Goal: Information Seeking & Learning: Learn about a topic

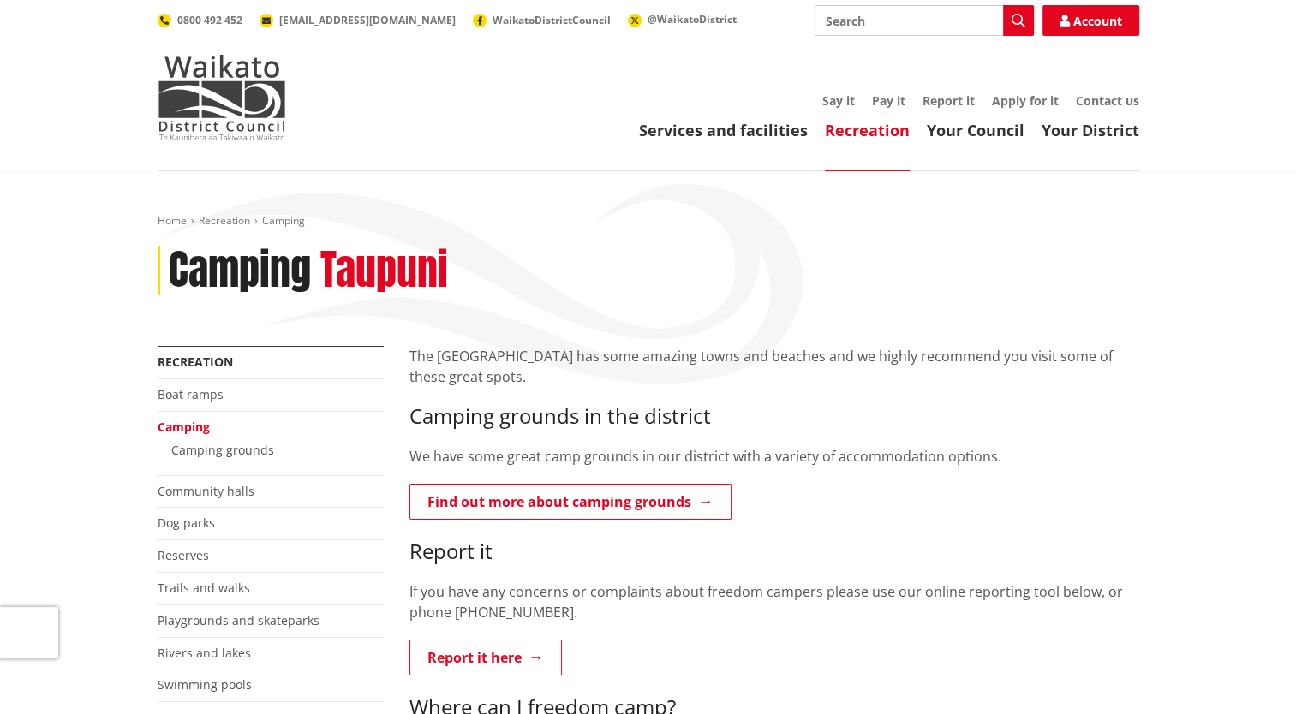
click at [1071, 361] on p "The [GEOGRAPHIC_DATA] has some amazing towns and beaches and we highly recommen…" at bounding box center [774, 366] width 730 height 41
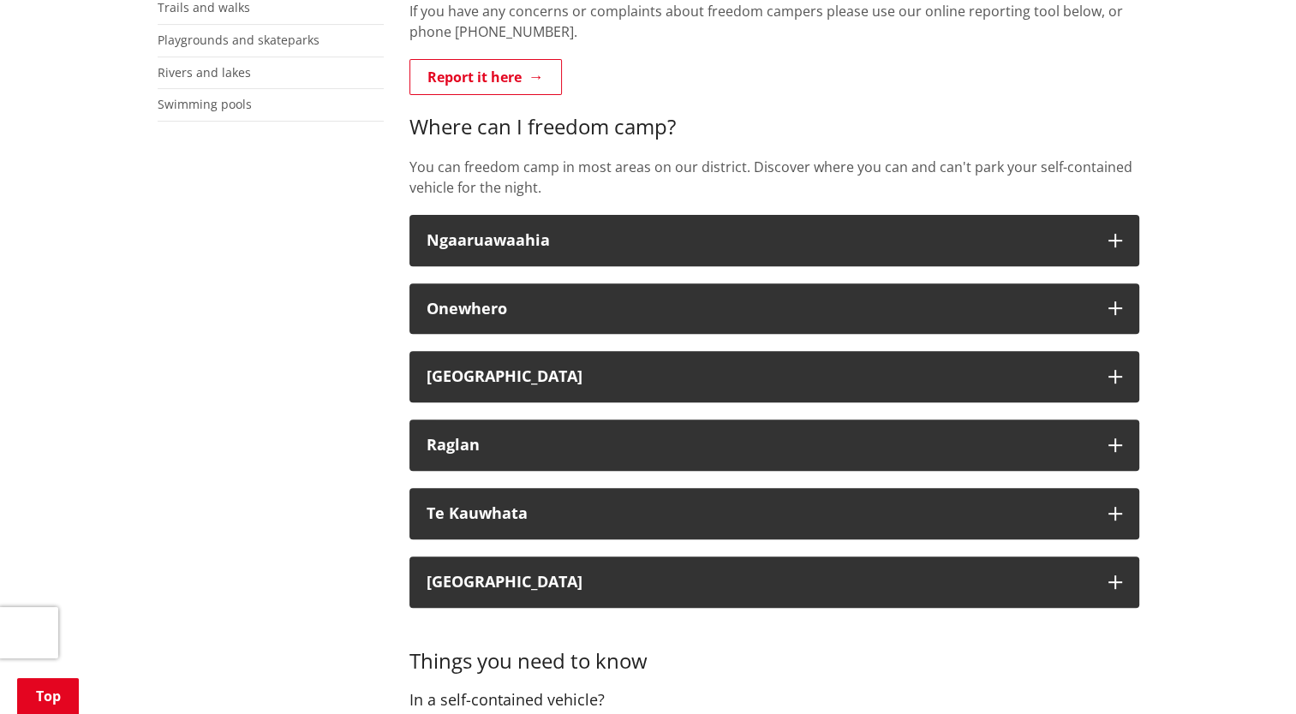
scroll to position [582, 0]
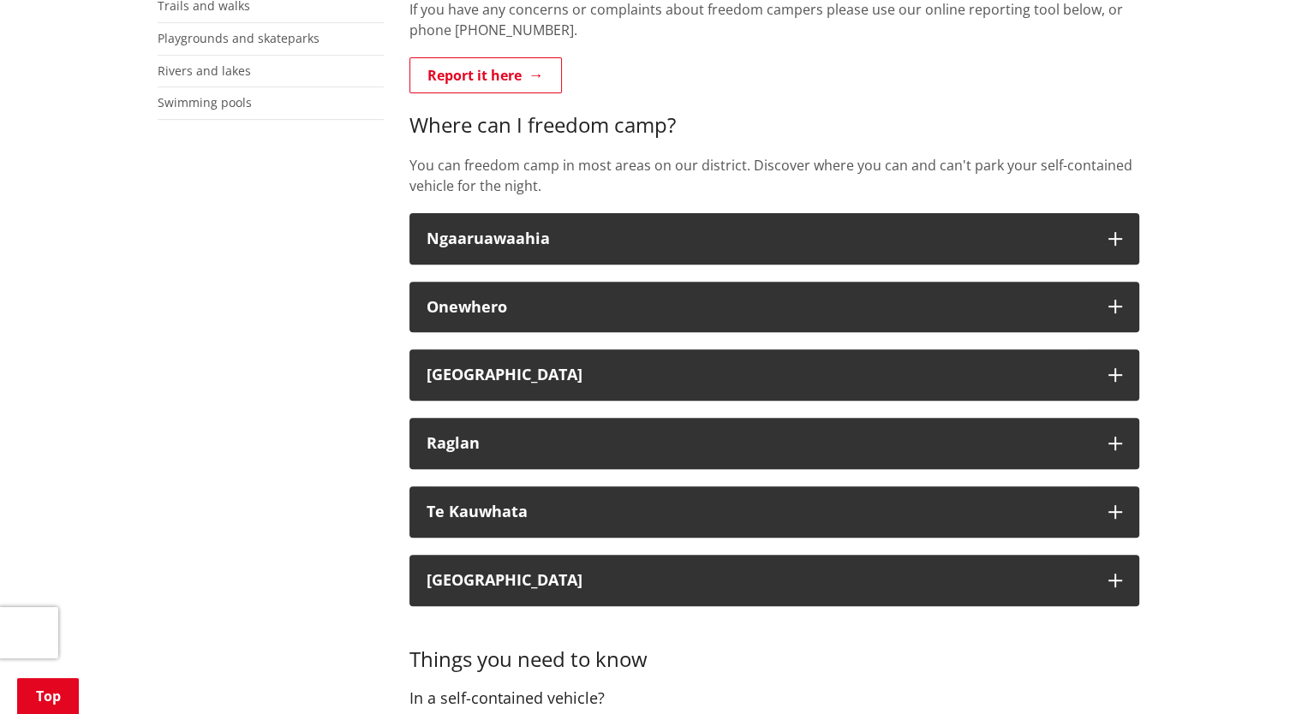
click at [1238, 316] on div "Home Recreation Camping Camping Taupuni More from this section Recreation Boat …" at bounding box center [648, 723] width 1296 height 2269
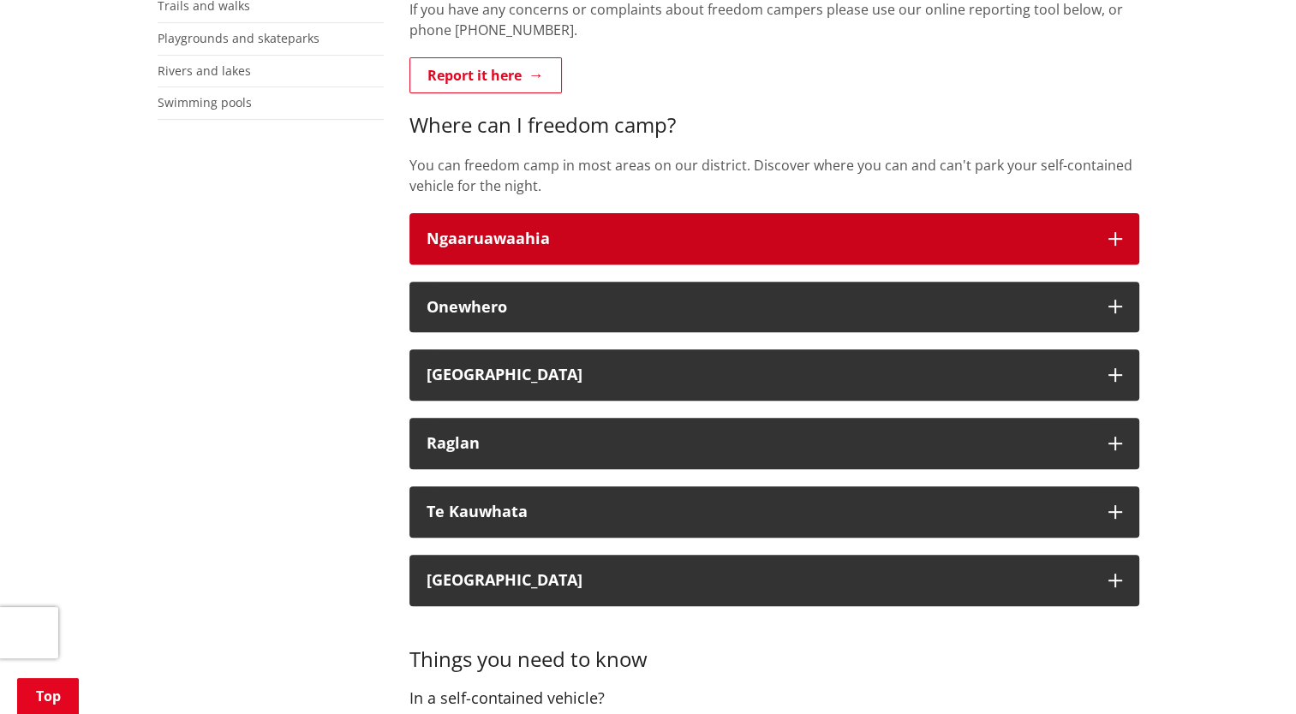
click at [1089, 218] on button "Ngaaruawaahia" at bounding box center [774, 238] width 730 height 51
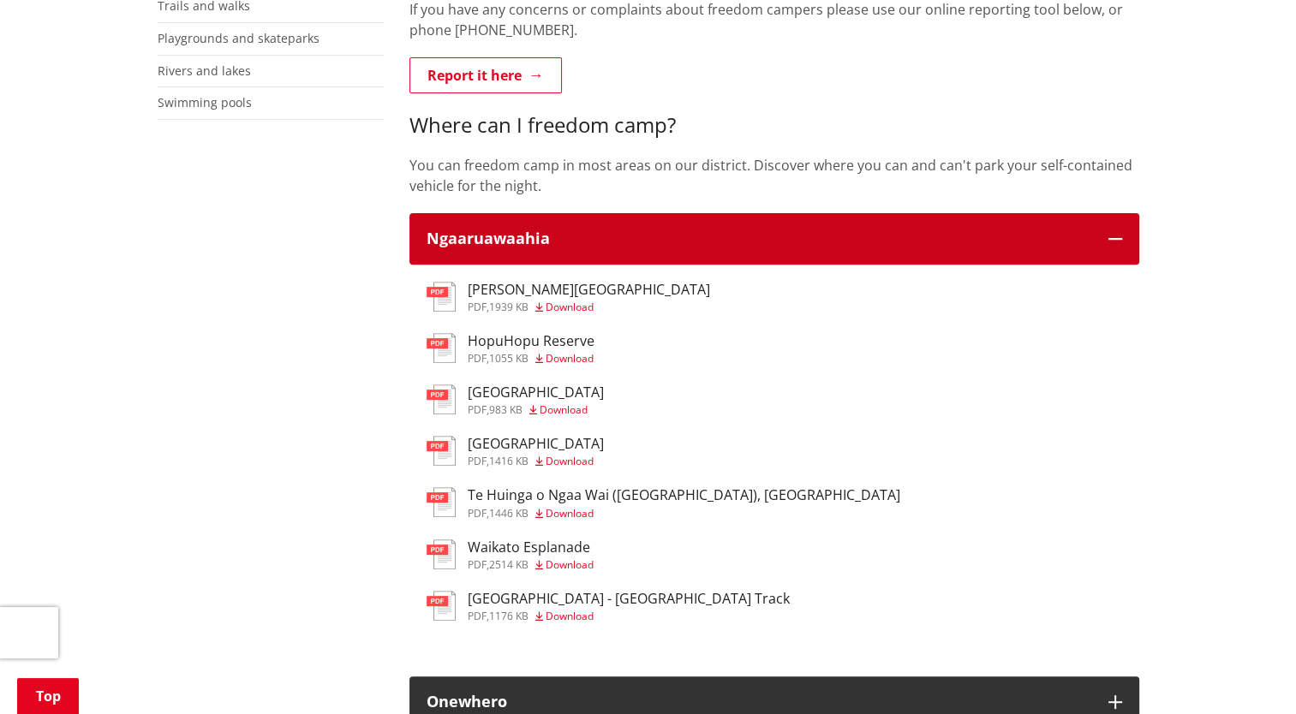
click at [1089, 218] on button "Ngaaruawaahia" at bounding box center [774, 238] width 730 height 51
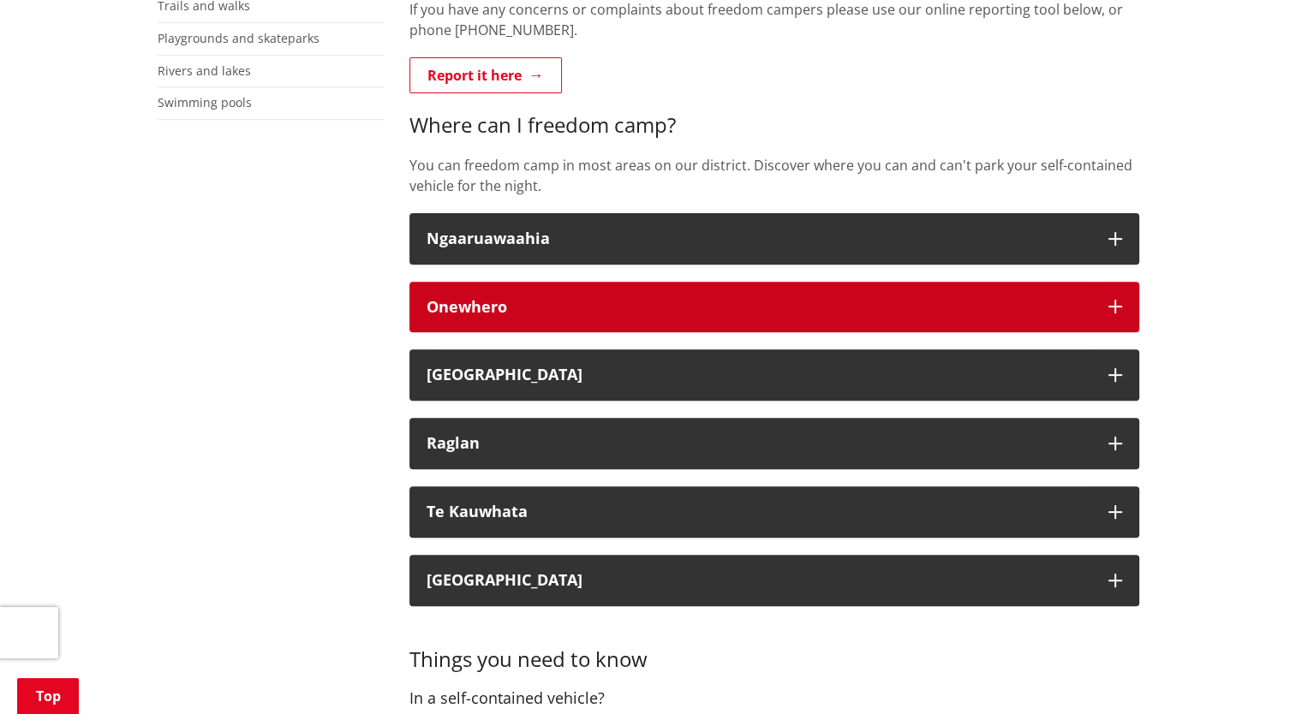
click at [1052, 295] on button "Onewhero" at bounding box center [774, 307] width 730 height 51
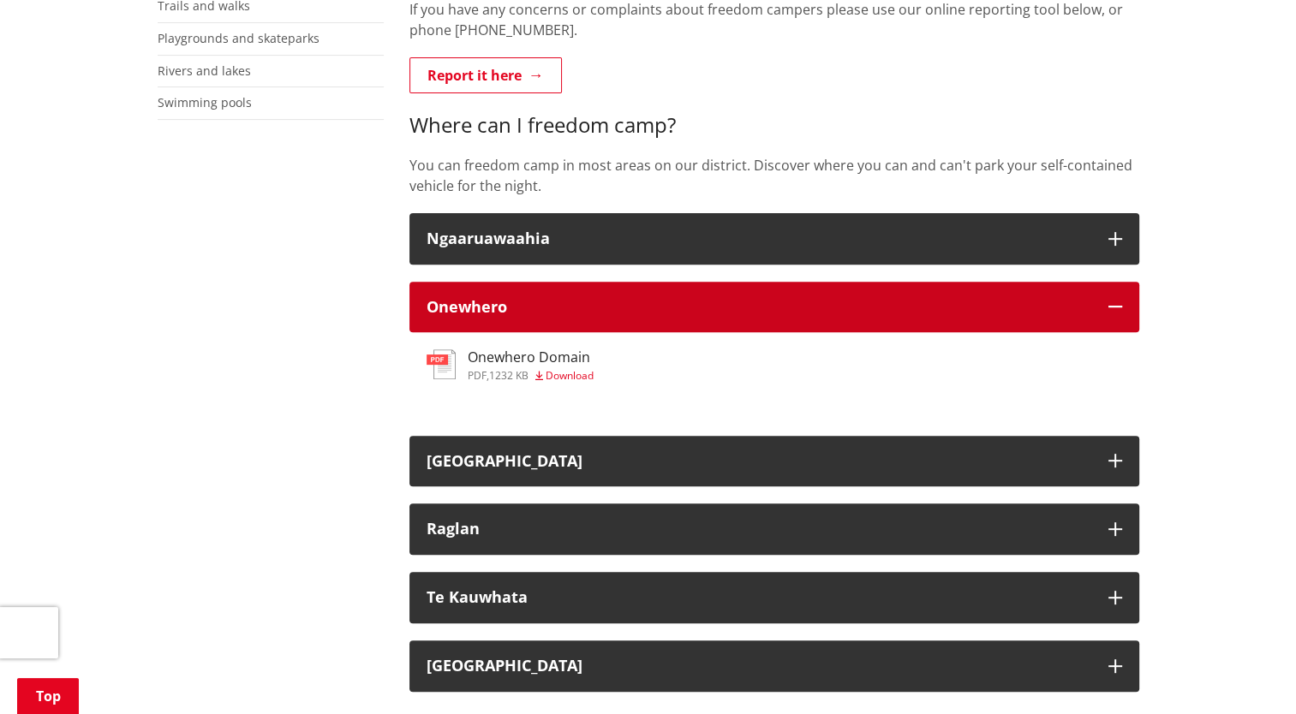
click at [1052, 295] on button "Onewhero" at bounding box center [774, 307] width 730 height 51
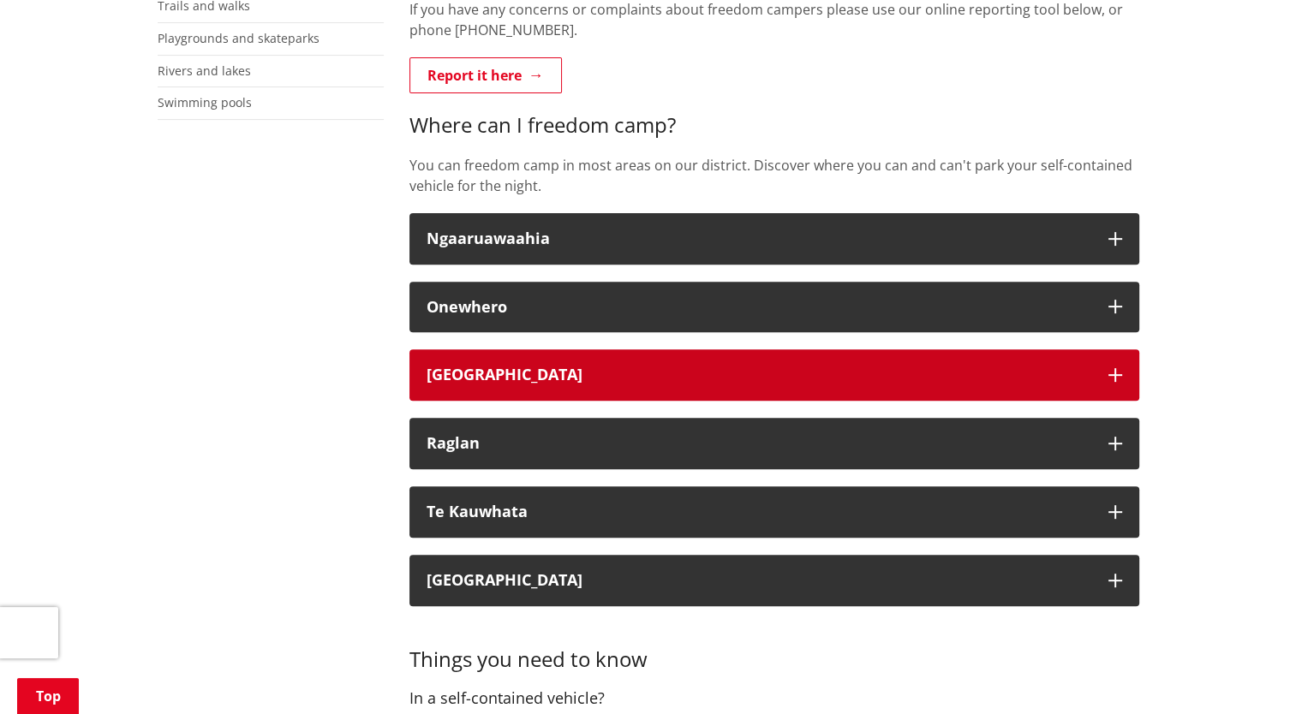
click at [1062, 383] on button "[GEOGRAPHIC_DATA]" at bounding box center [774, 374] width 730 height 51
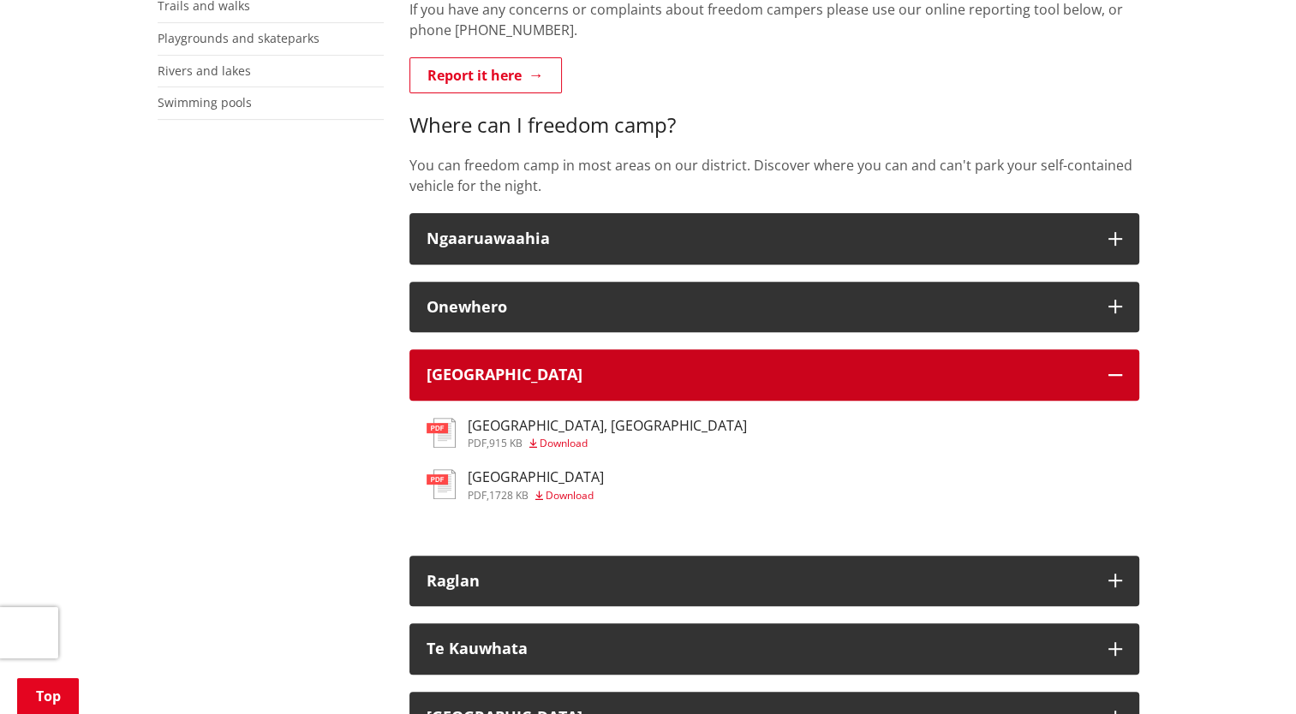
click at [1062, 383] on button "[GEOGRAPHIC_DATA]" at bounding box center [774, 374] width 730 height 51
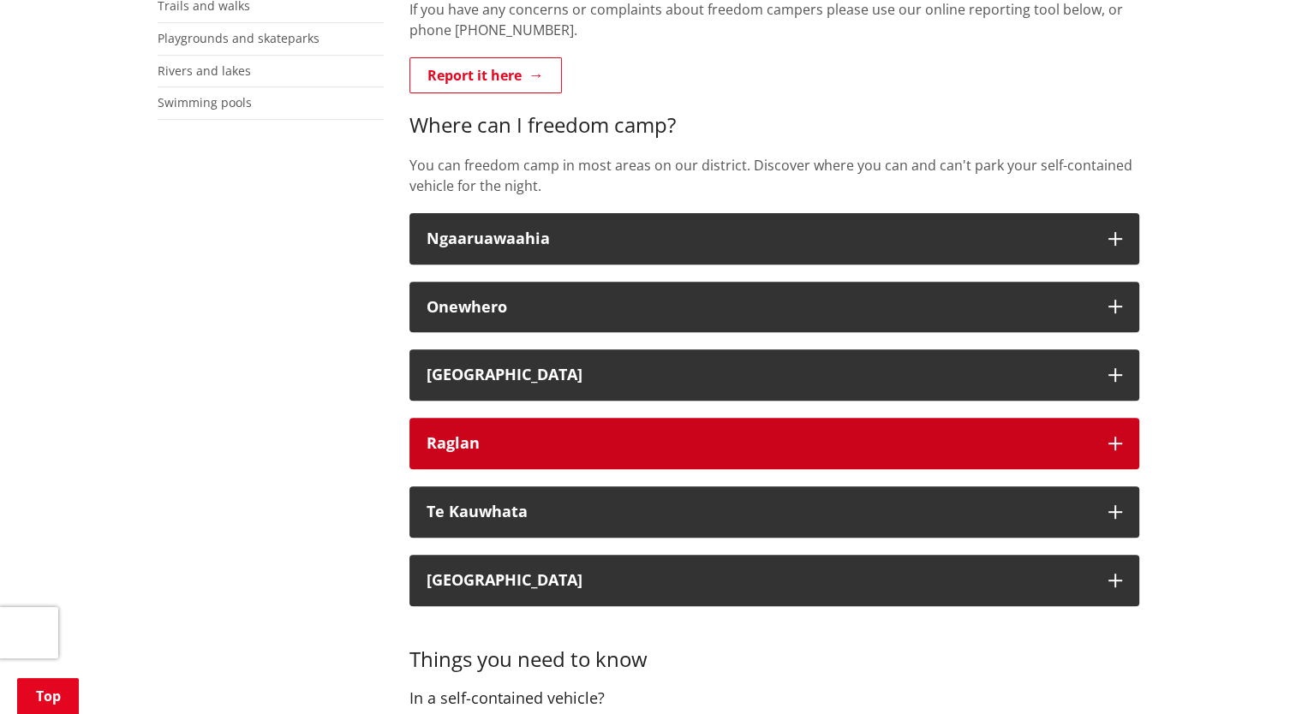
click at [655, 439] on div "Raglan" at bounding box center [759, 443] width 665 height 17
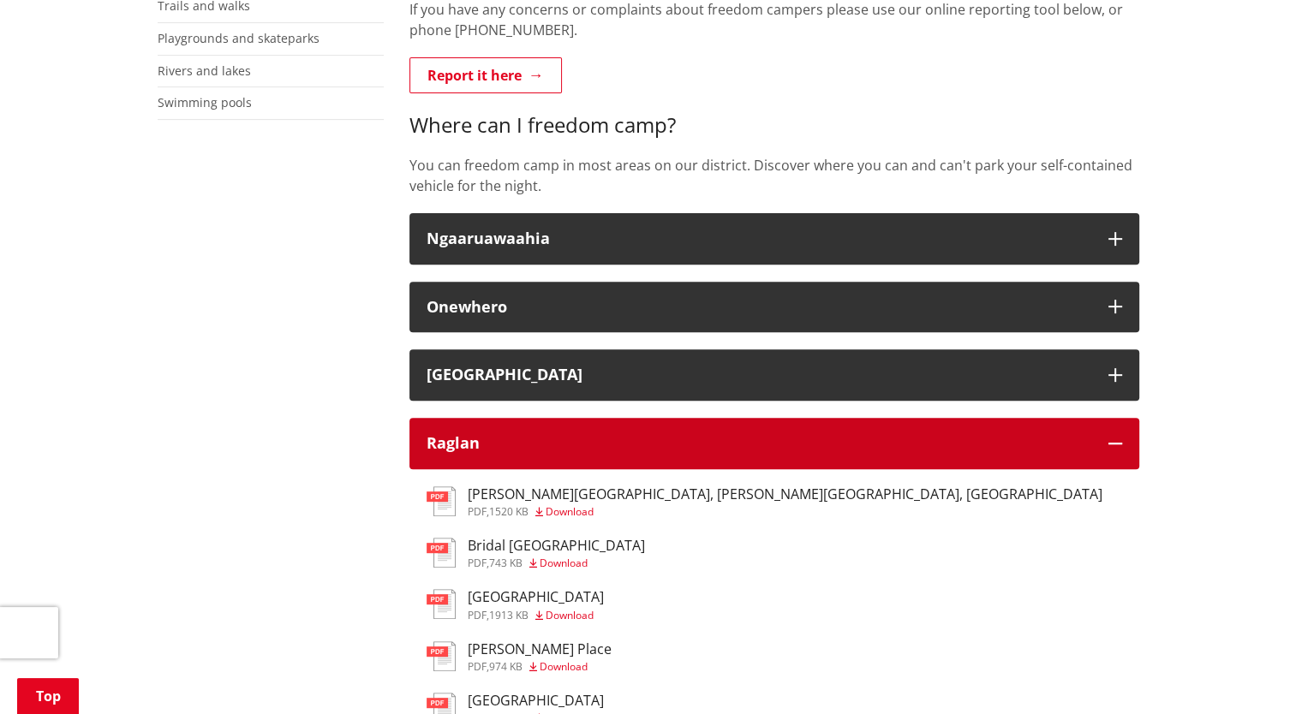
click at [655, 439] on div "Raglan" at bounding box center [759, 443] width 665 height 17
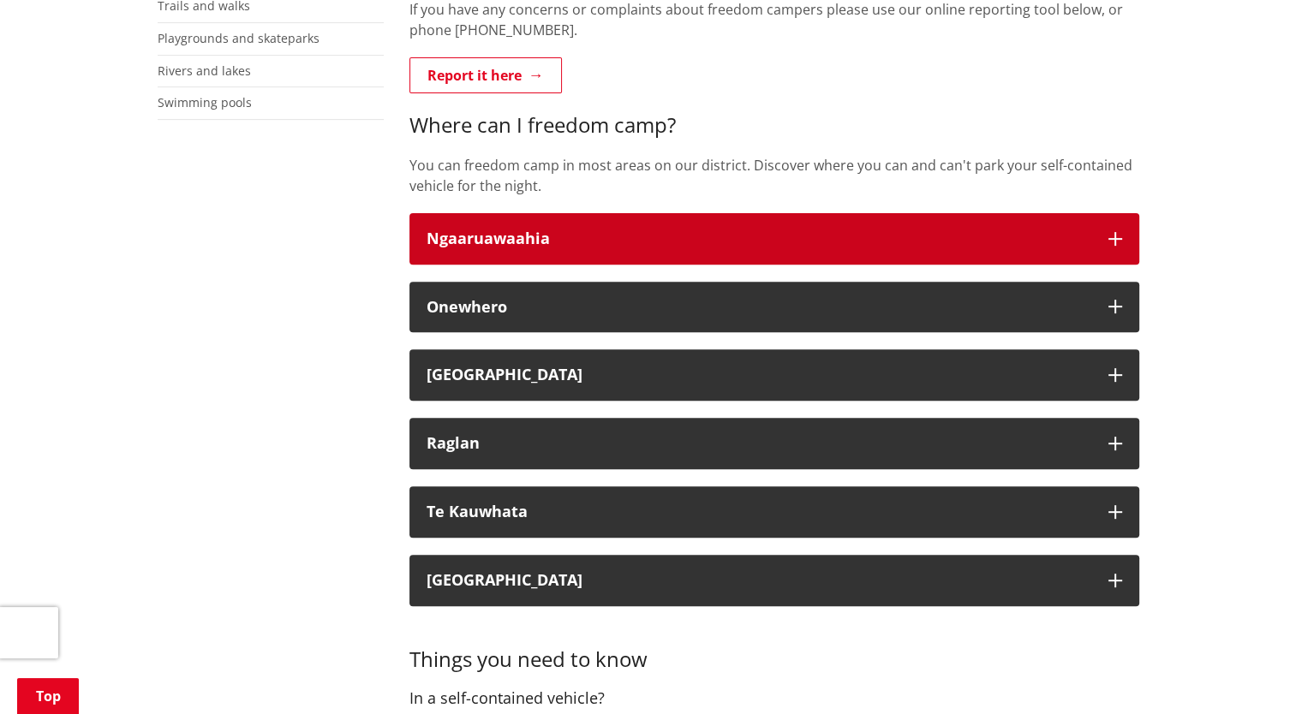
click at [507, 239] on div "Ngaaruawaahia" at bounding box center [759, 238] width 665 height 17
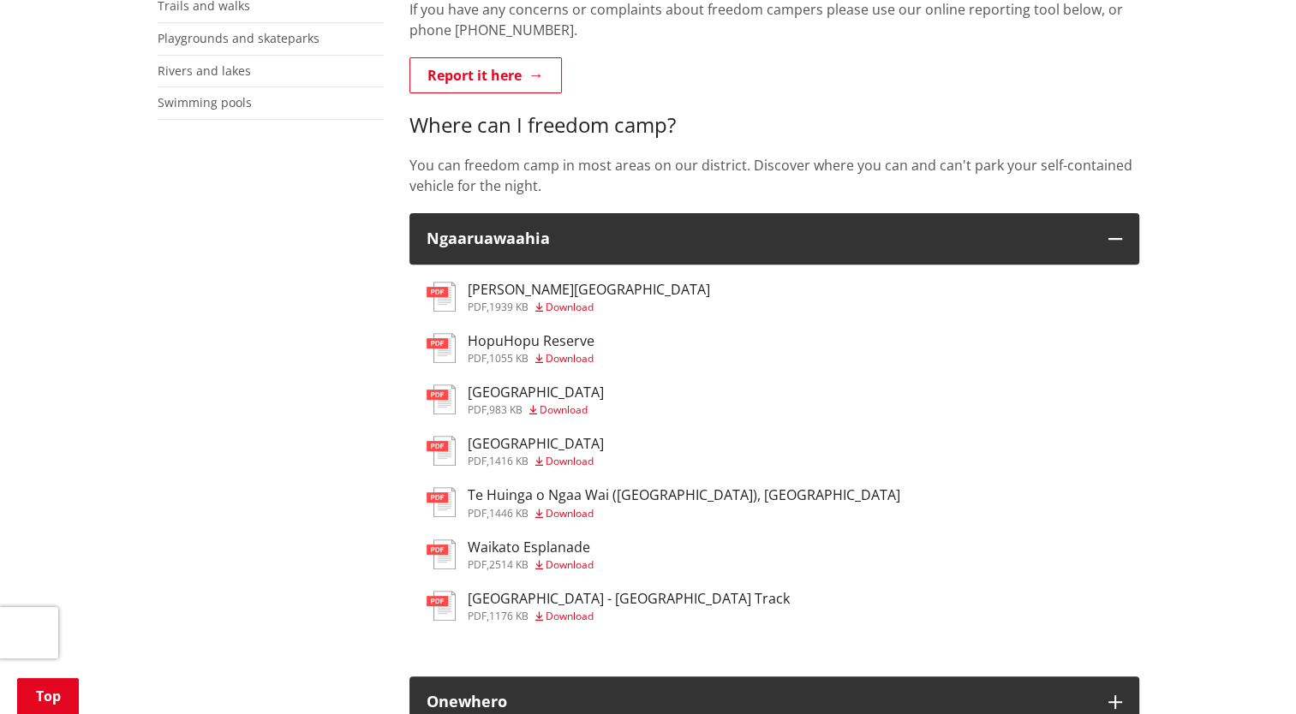
click at [502, 439] on h3 "[GEOGRAPHIC_DATA]" at bounding box center [536, 444] width 136 height 16
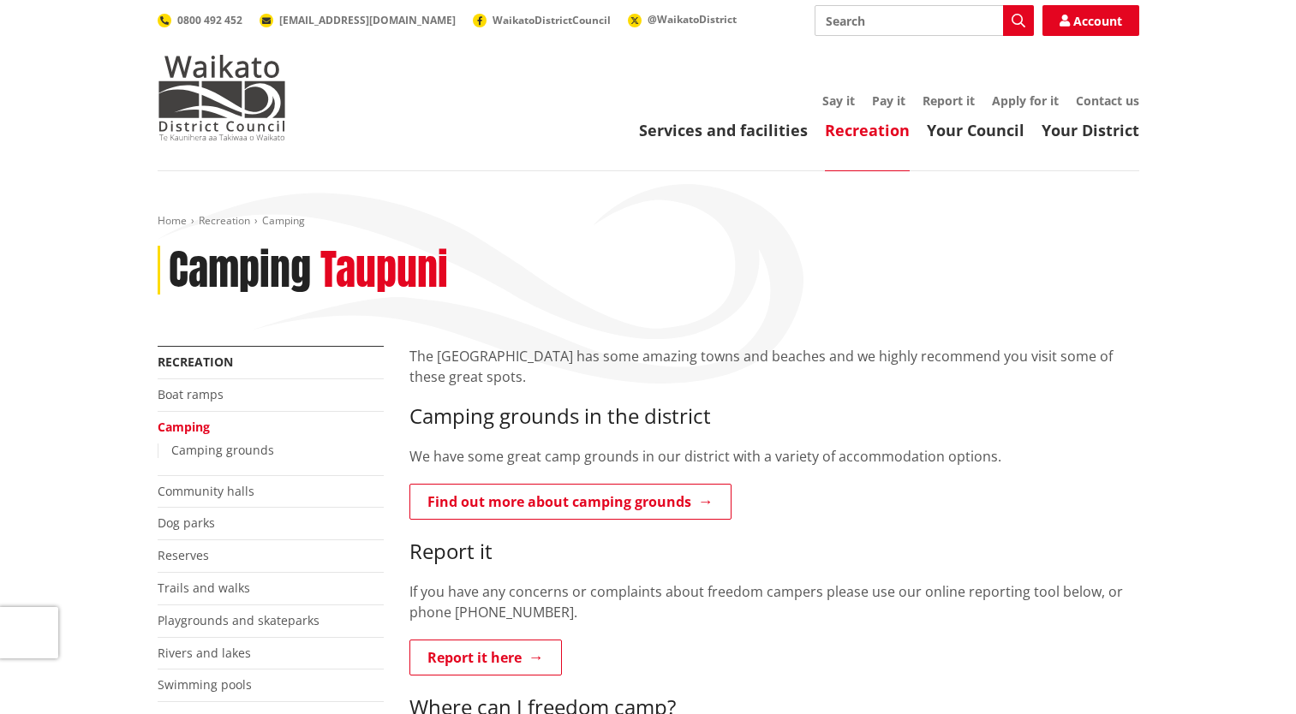
scroll to position [582, 0]
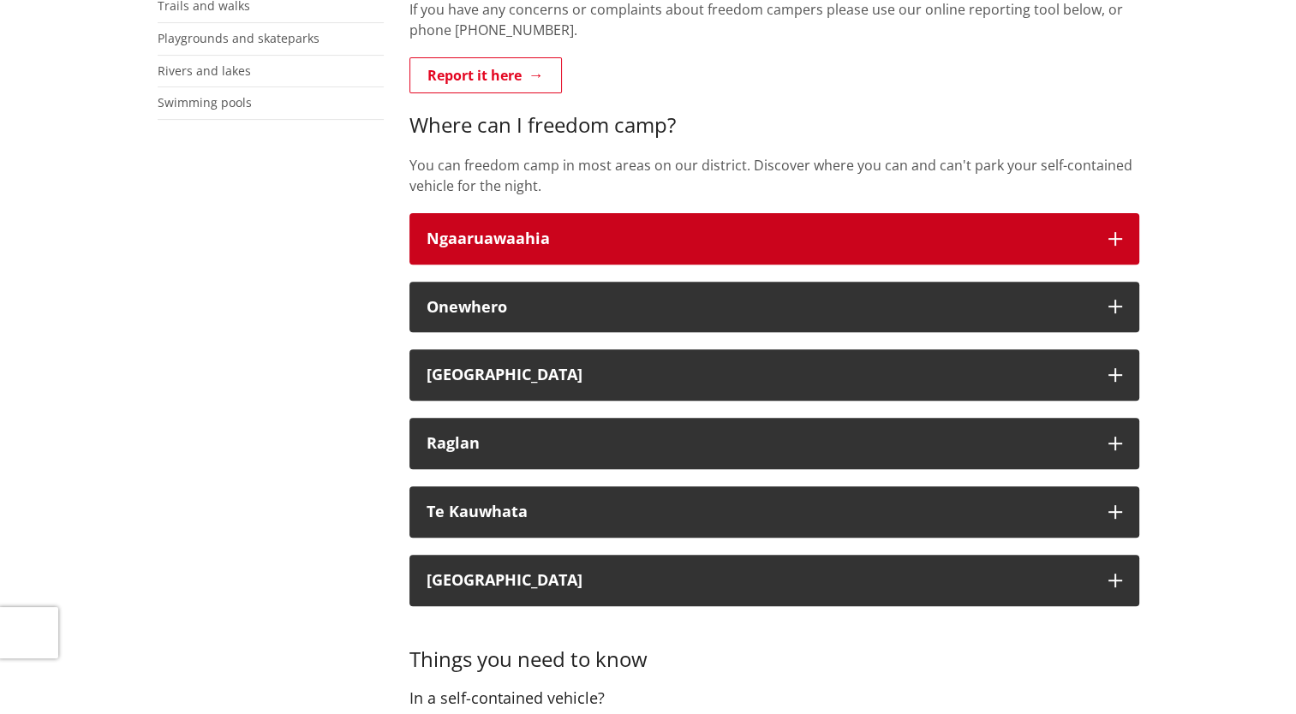
click at [1113, 238] on icon "button" at bounding box center [1115, 239] width 14 height 14
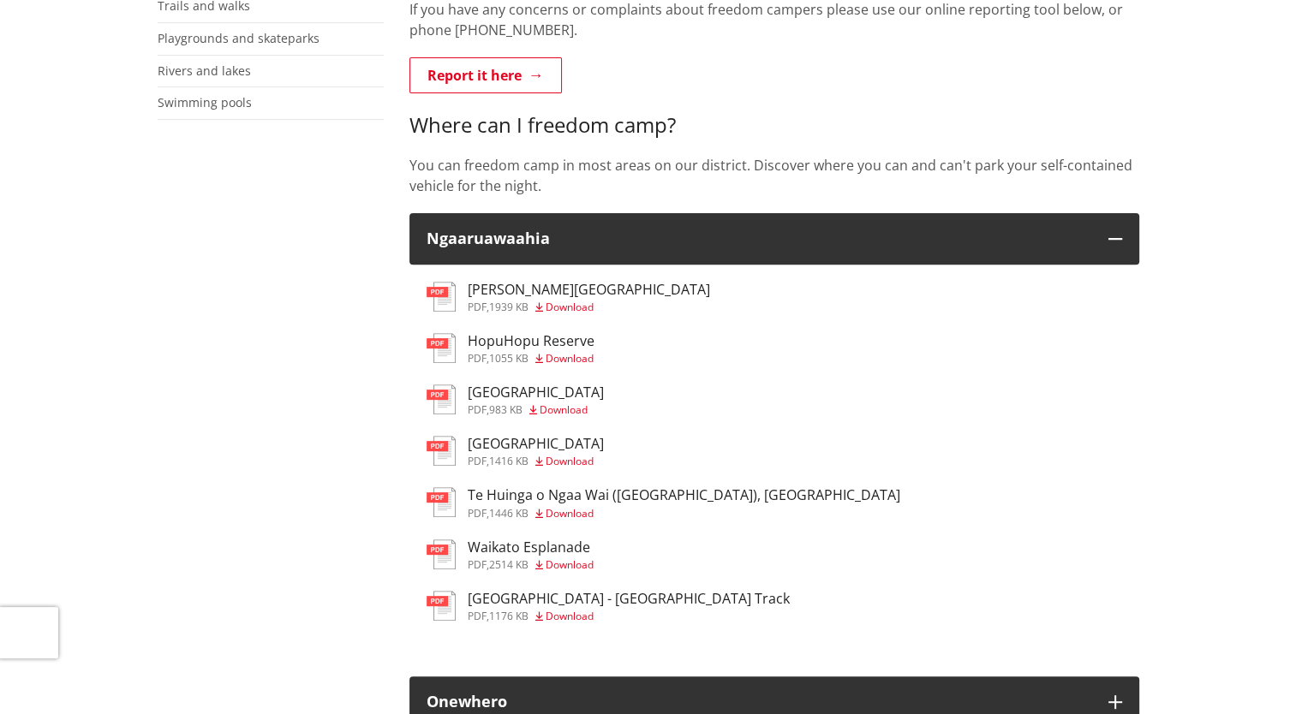
click at [617, 498] on h3 "Te Huinga o Ngaa Wai ([GEOGRAPHIC_DATA]), [GEOGRAPHIC_DATA]" at bounding box center [684, 495] width 433 height 16
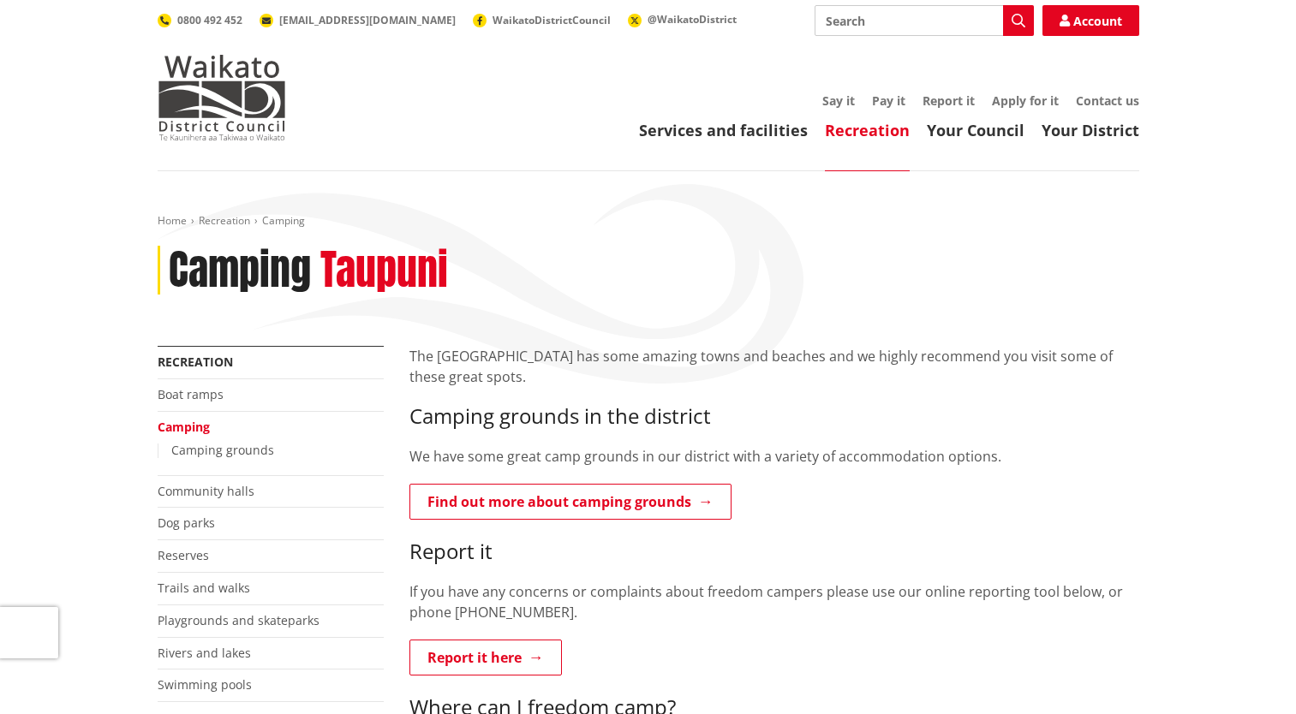
scroll to position [582, 0]
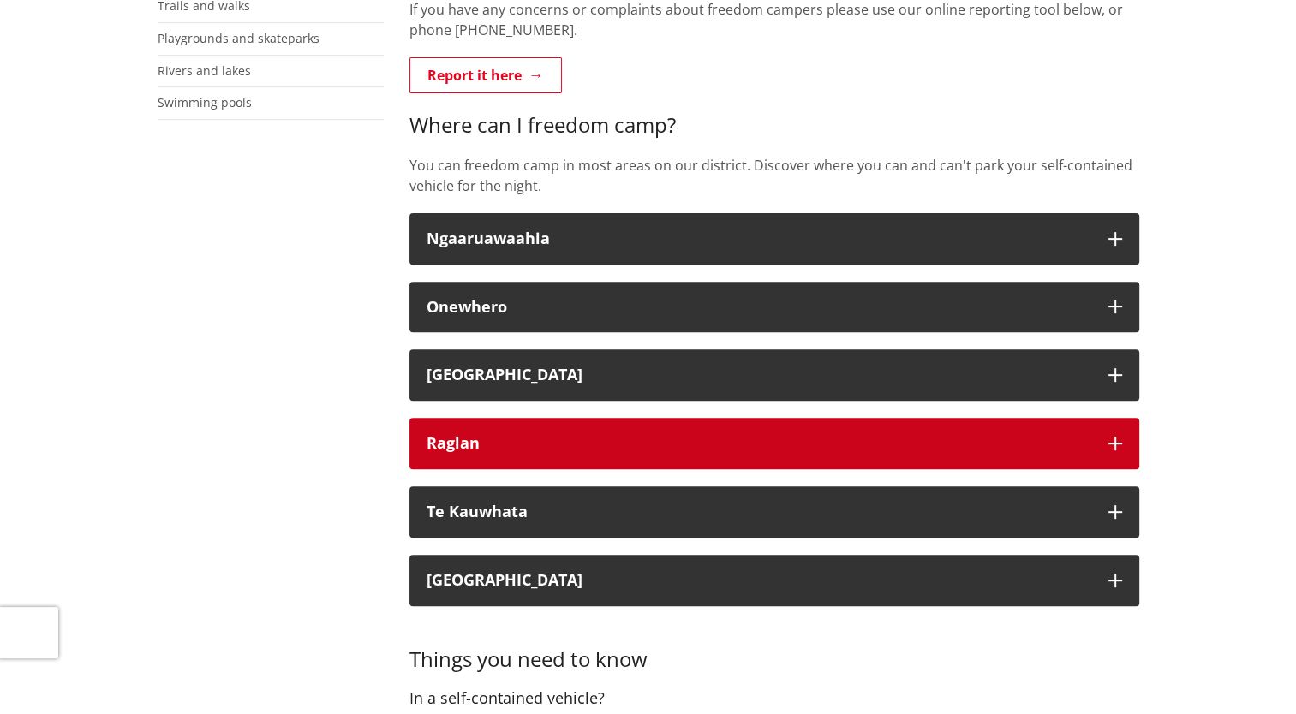
click at [643, 462] on button "Raglan" at bounding box center [774, 443] width 730 height 51
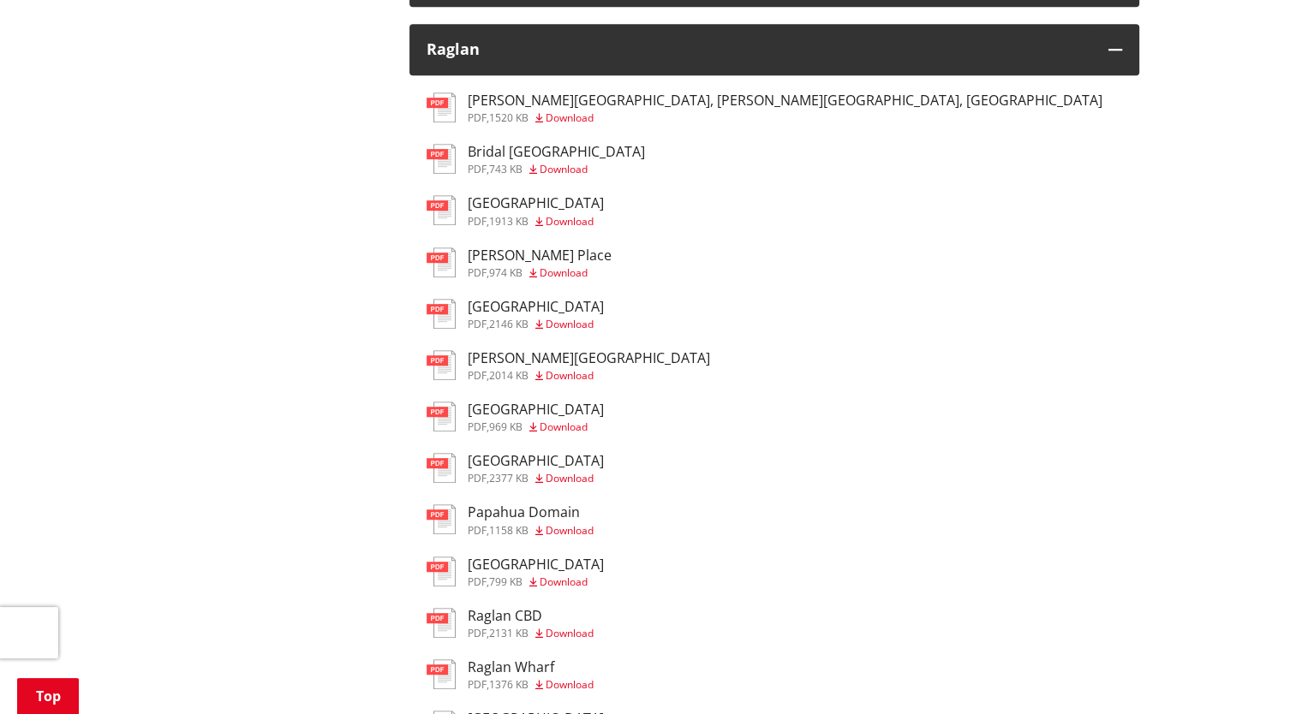
scroll to position [788, 0]
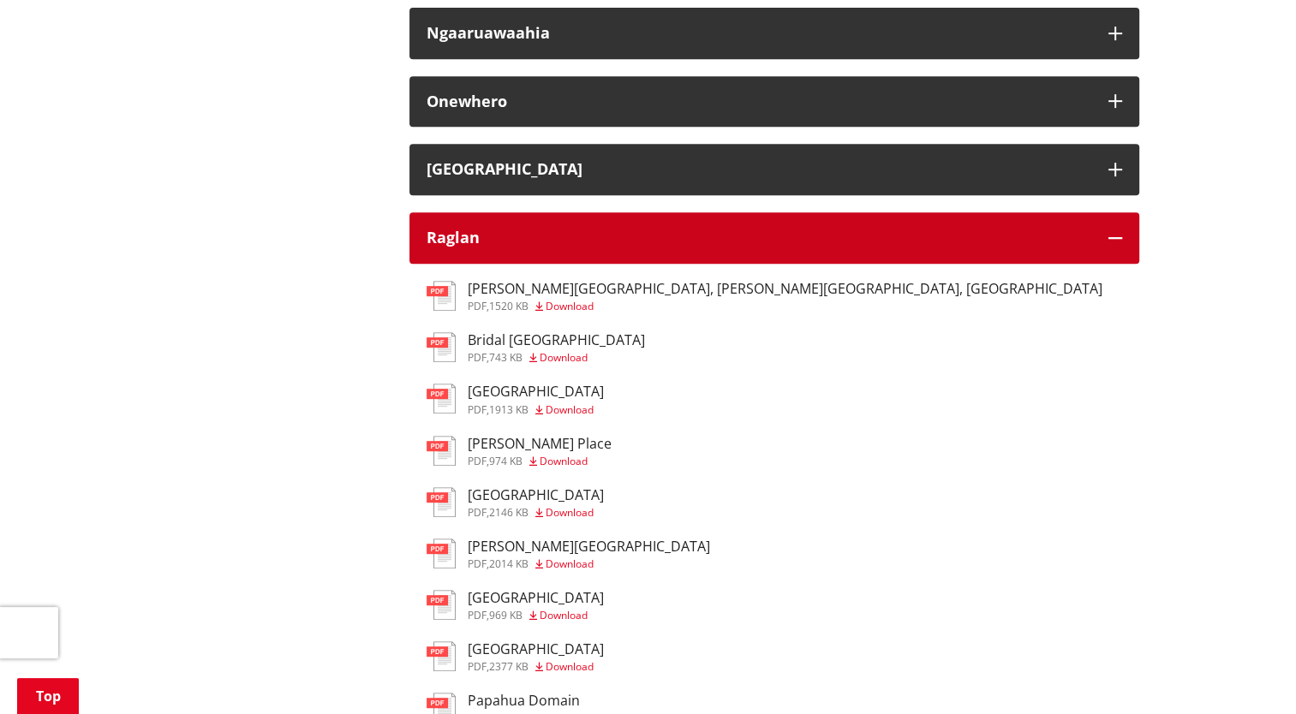
click at [1122, 230] on button "Raglan" at bounding box center [774, 237] width 730 height 51
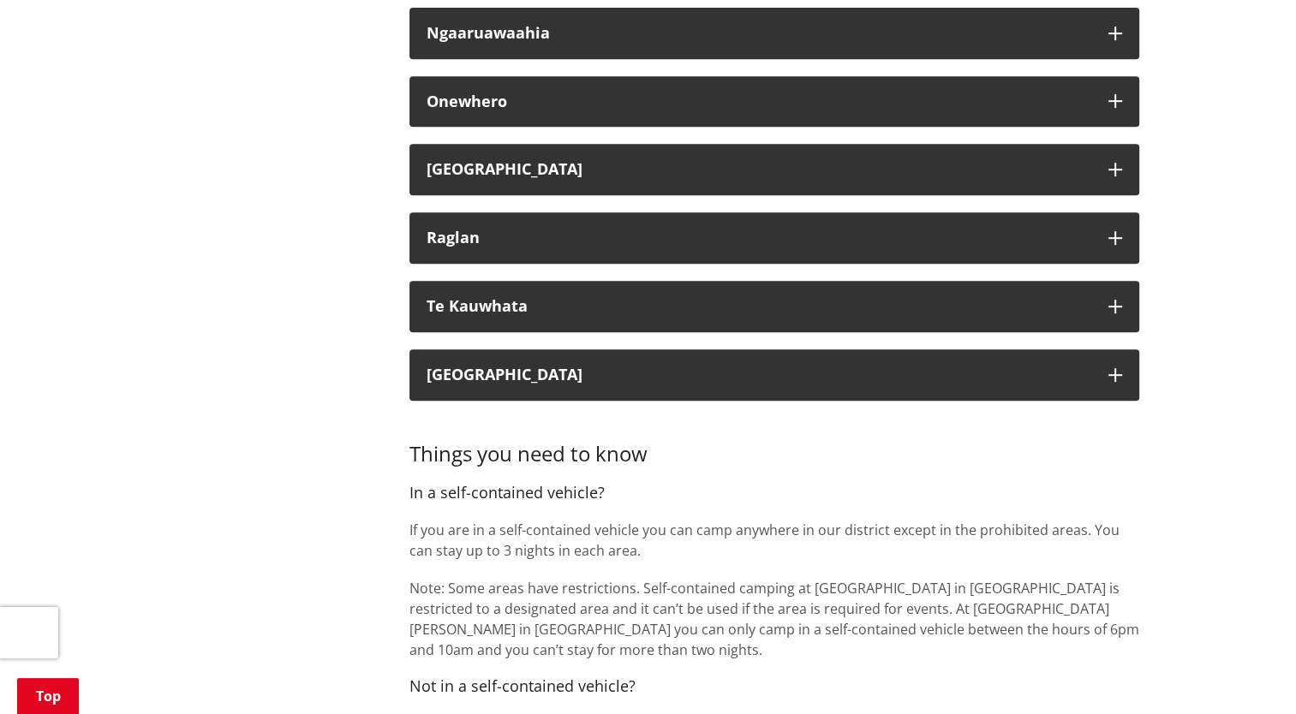
click at [1210, 307] on div "Home Recreation Camping Camping Taupuni More from this section Recreation Boat …" at bounding box center [648, 517] width 1296 height 2269
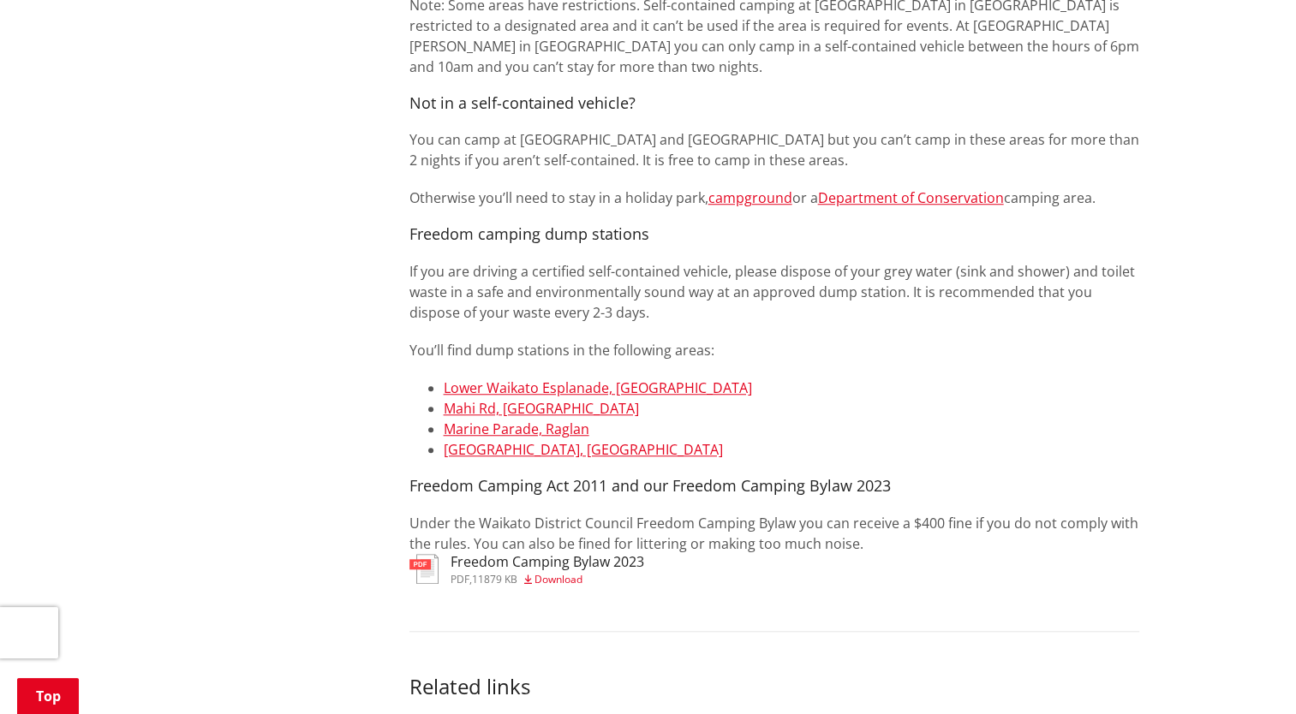
scroll to position [1370, 0]
click at [1036, 361] on div "Things you need to know In a self-contained vehicle? If you are in a self-conta…" at bounding box center [774, 195] width 730 height 719
